Goal: Find specific page/section: Find specific page/section

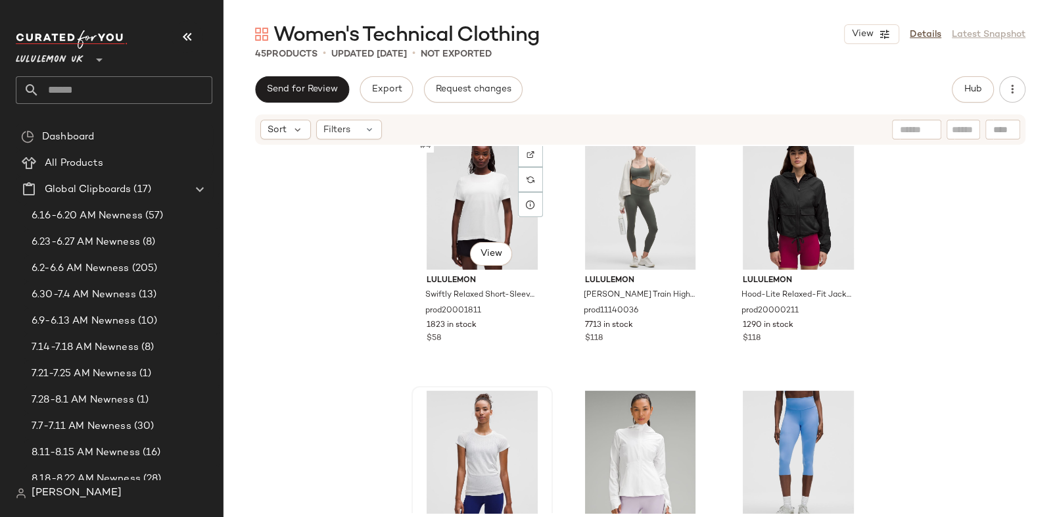
scroll to position [260, 0]
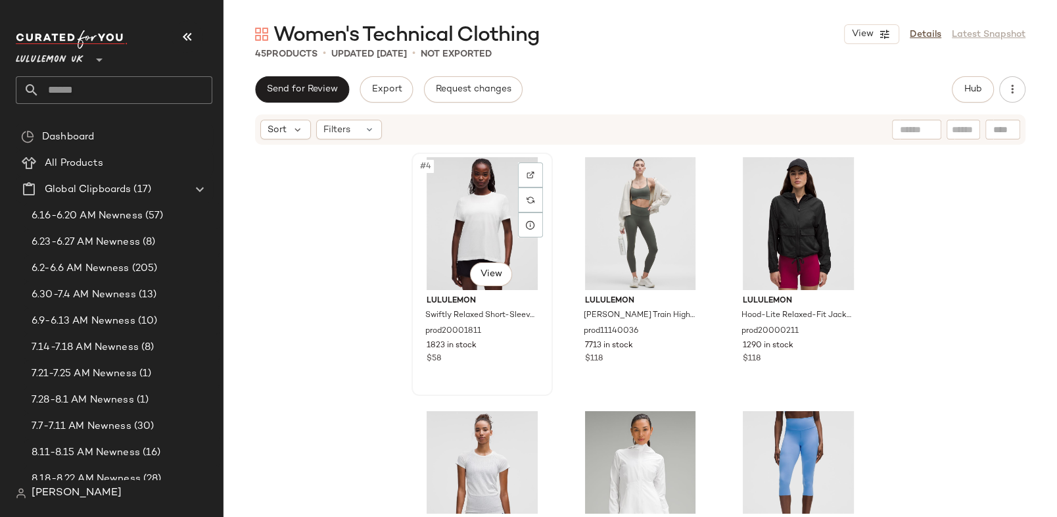
click at [472, 223] on div "#4 View" at bounding box center [482, 223] width 132 height 133
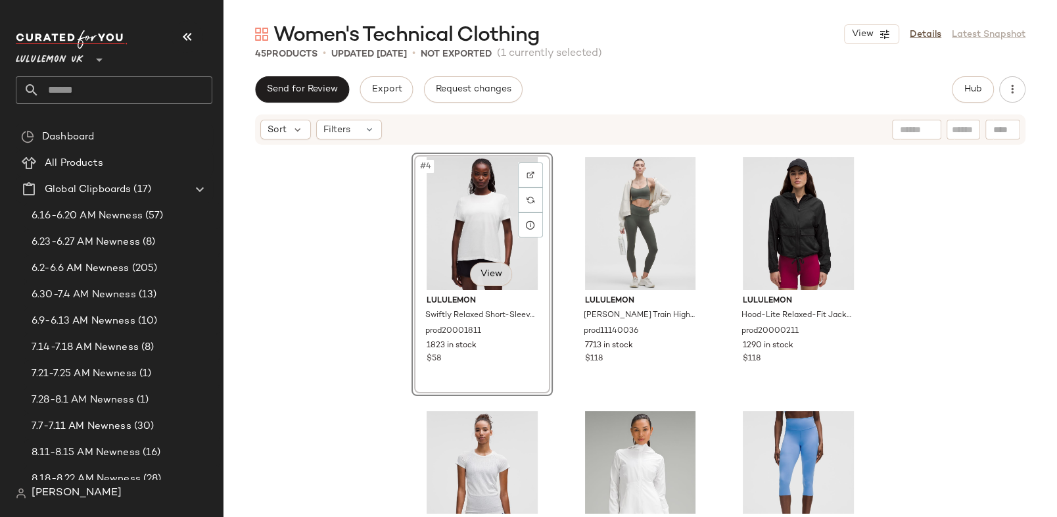
click at [484, 273] on body "Lululemon UK ** Dashboard All Products Global Clipboards (17) 6.16-6.20 AM Newn…" at bounding box center [528, 258] width 1057 height 517
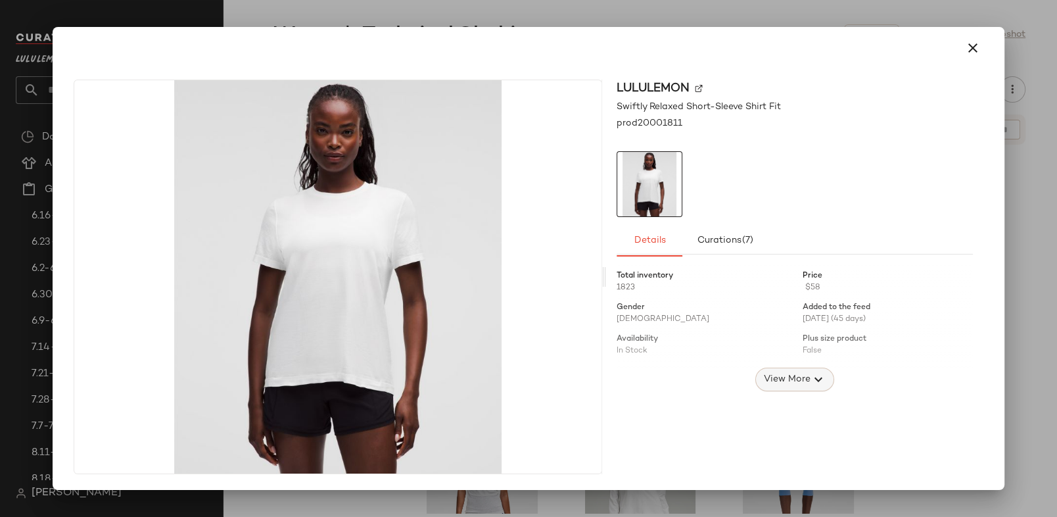
click at [779, 374] on span "View More" at bounding box center [786, 379] width 47 height 16
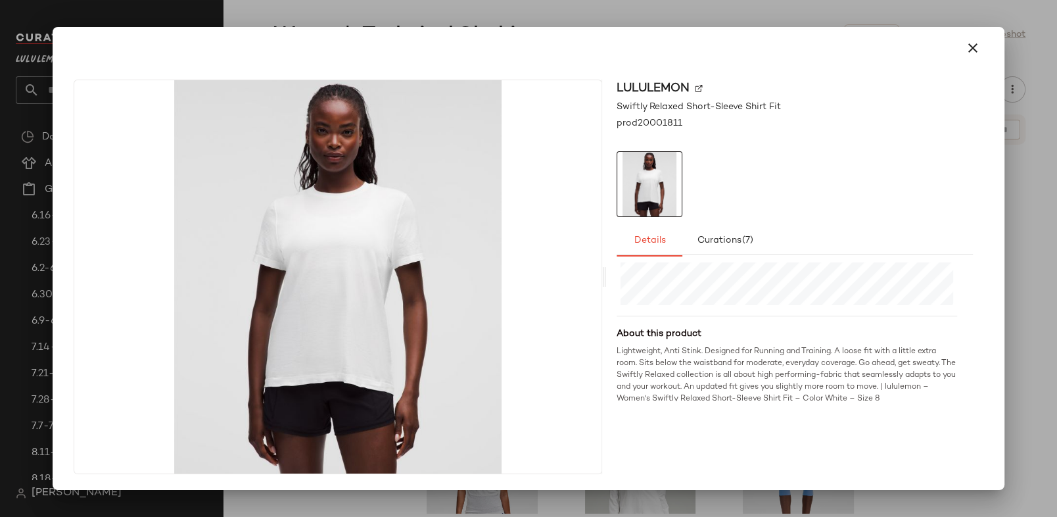
scroll to position [495, 0]
click at [981, 43] on button "button" at bounding box center [973, 48] width 32 height 32
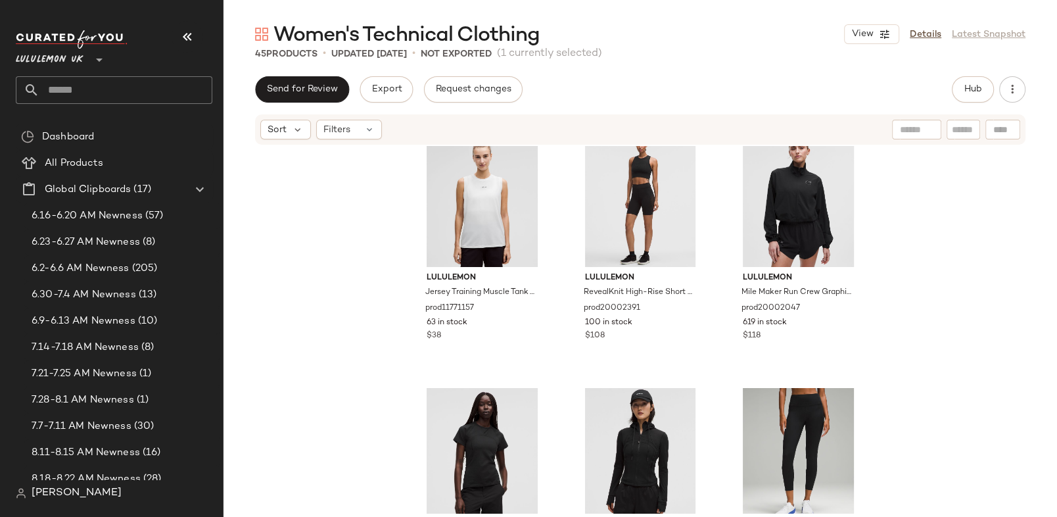
scroll to position [3293, 0]
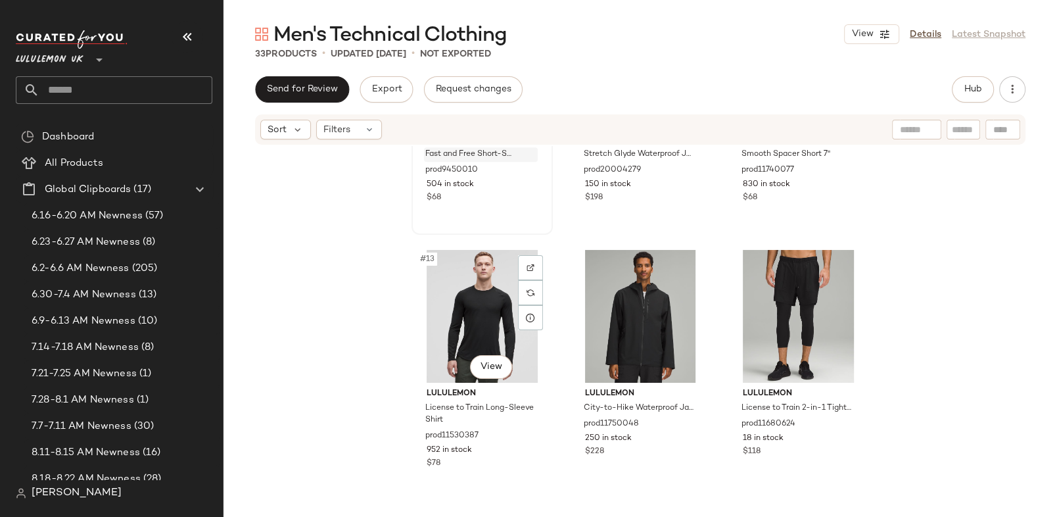
scroll to position [966, 0]
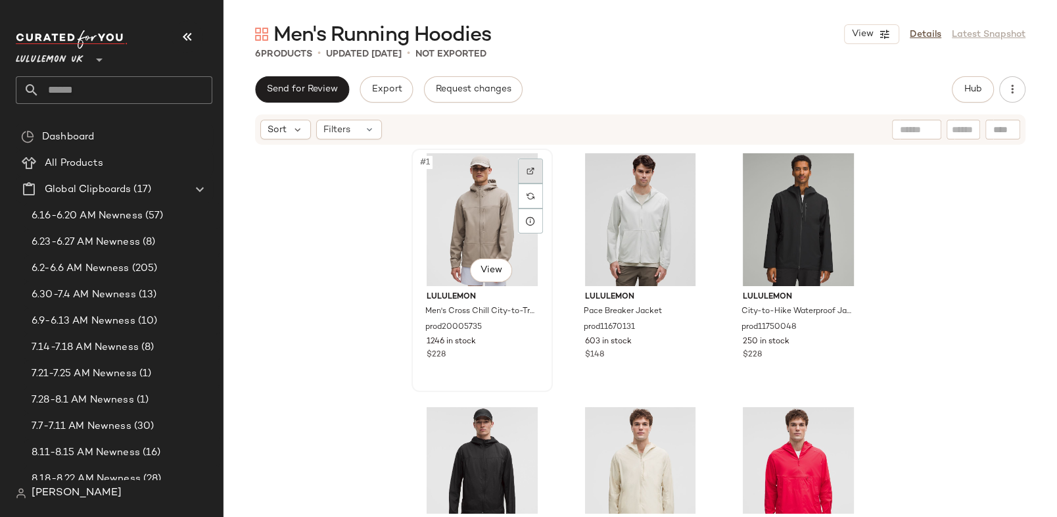
click at [532, 166] on div at bounding box center [530, 170] width 25 height 25
click at [689, 168] on div at bounding box center [688, 170] width 25 height 25
